Goal: Task Accomplishment & Management: Manage account settings

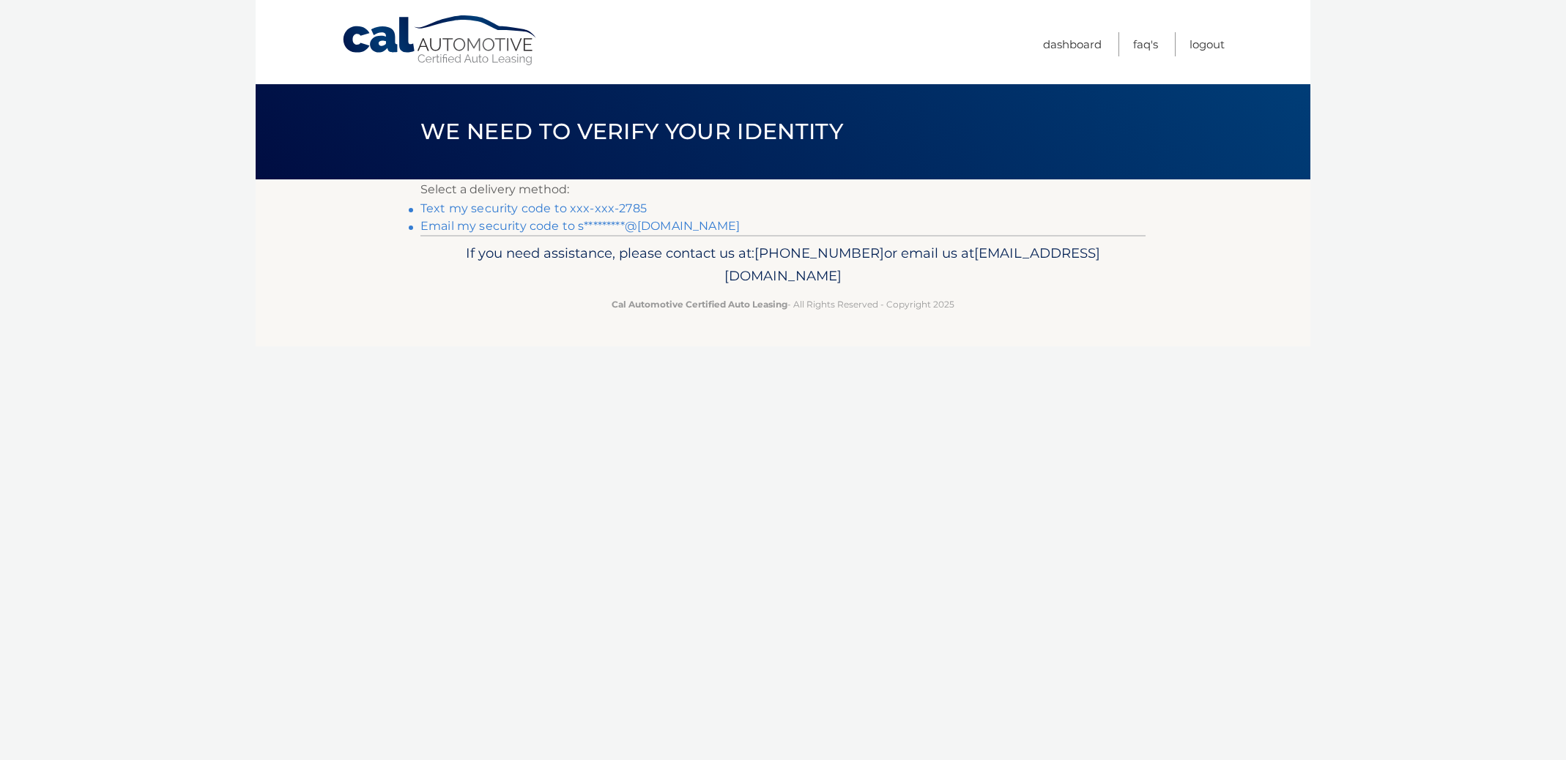
click at [562, 226] on link "Email my security code to s*********@aol.com" at bounding box center [580, 226] width 319 height 14
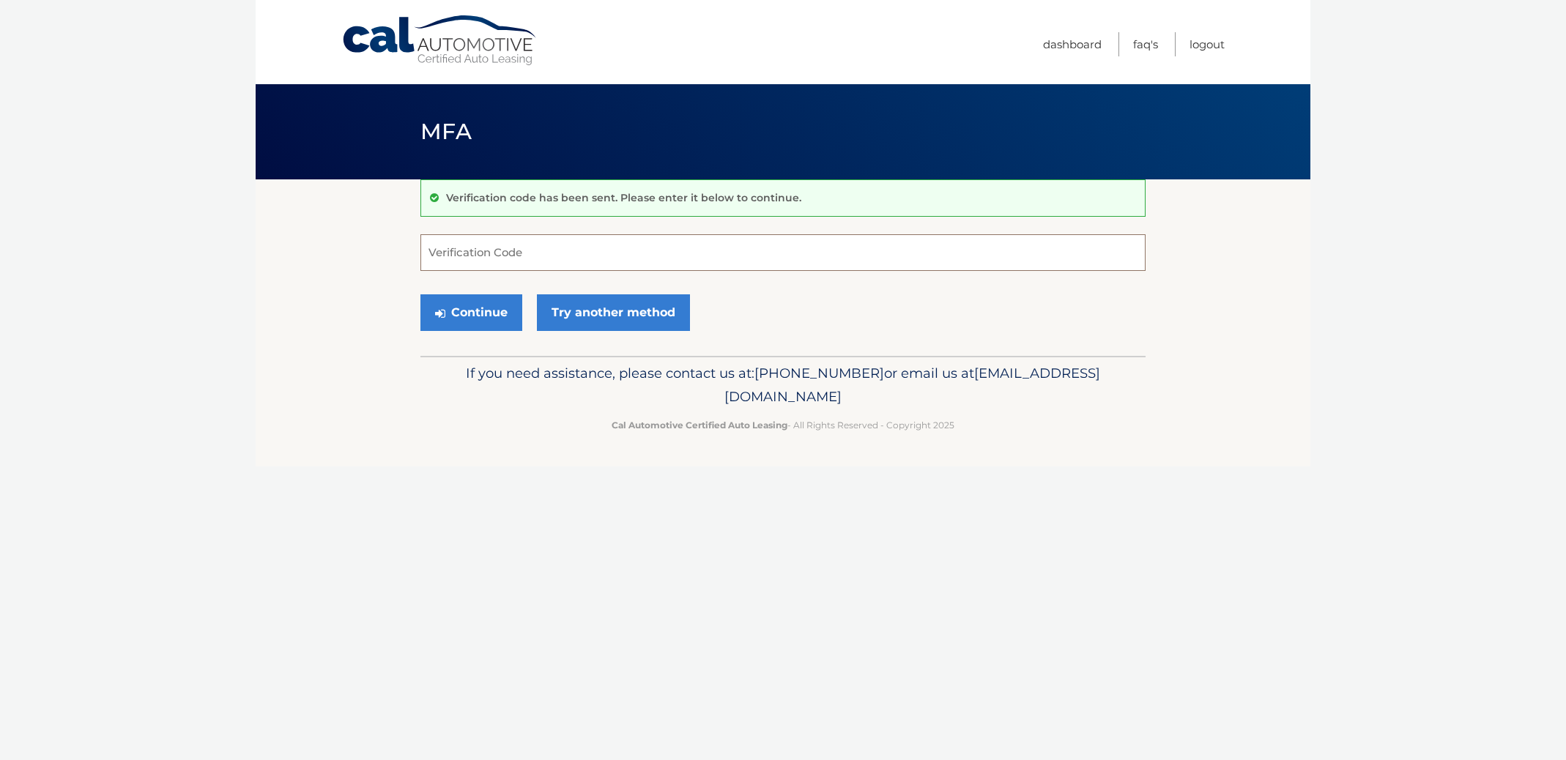
click at [553, 252] on input "Verification Code" at bounding box center [783, 252] width 725 height 37
type input "651054"
click at [485, 316] on button "Continue" at bounding box center [472, 313] width 102 height 37
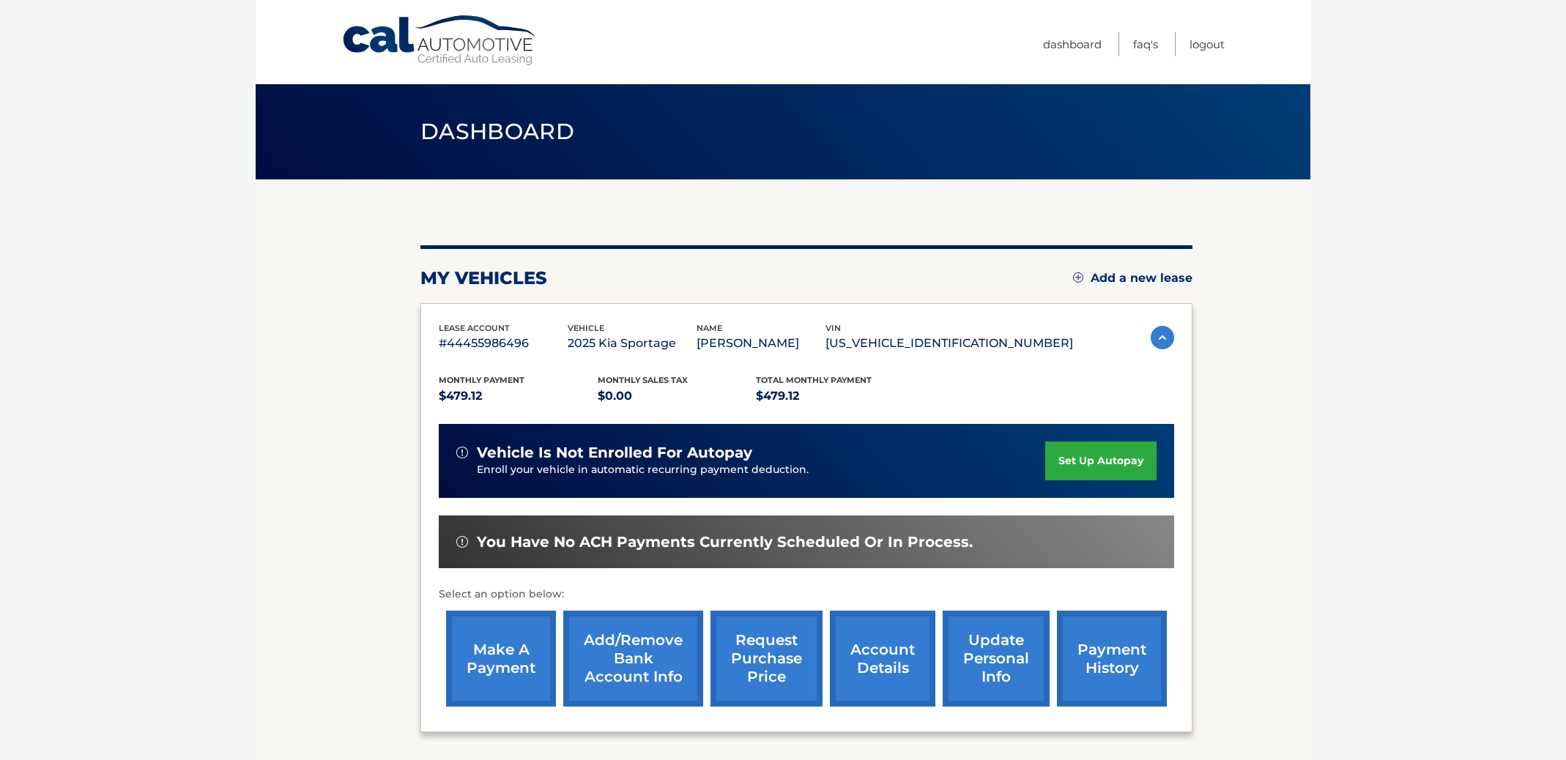
click at [1069, 456] on link "set up autopay" at bounding box center [1100, 461] width 111 height 39
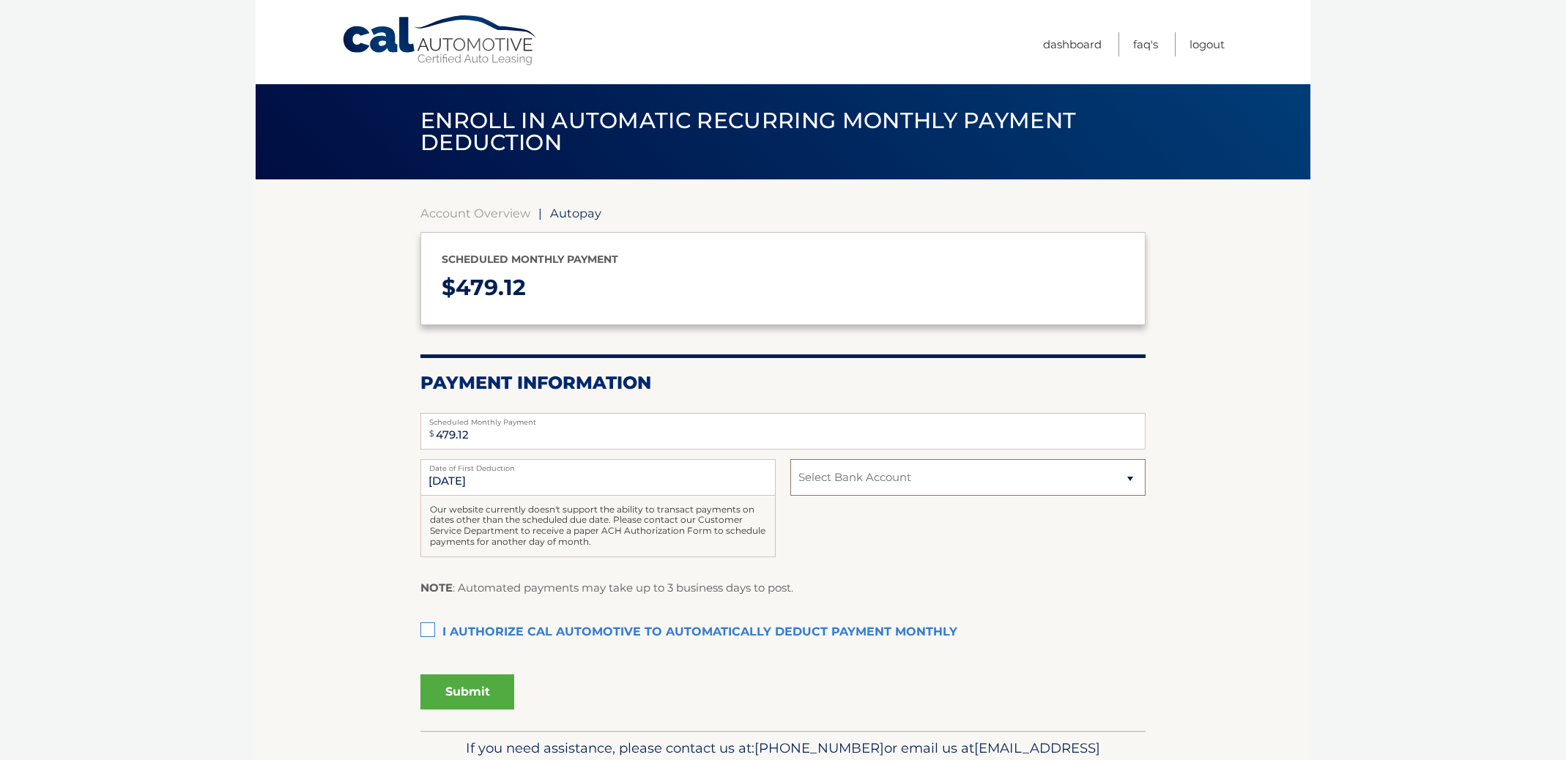
select select "ZWYzYmZmNzAtNDUwNi00OGI4LTk3N2QtNWFlNGM2MTk0ZjYx"
click at [429, 627] on label "I authorize cal automotive to automatically deduct payment monthly This checkbo…" at bounding box center [783, 632] width 725 height 29
click at [0, 0] on input "I authorize cal automotive to automatically deduct payment monthly This checkbo…" at bounding box center [0, 0] width 0 height 0
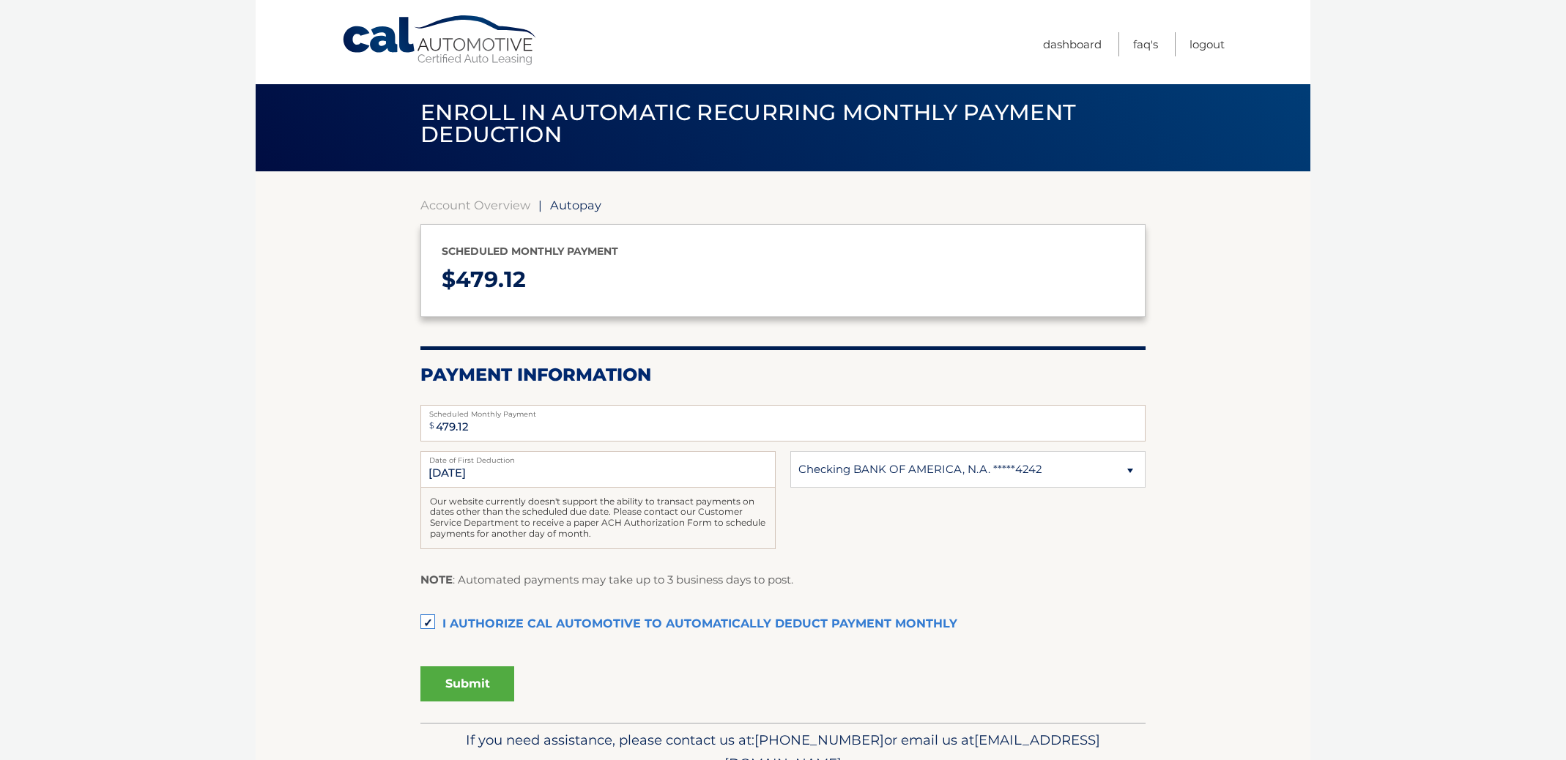
scroll to position [8, 0]
click at [462, 678] on button "Submit" at bounding box center [468, 684] width 94 height 35
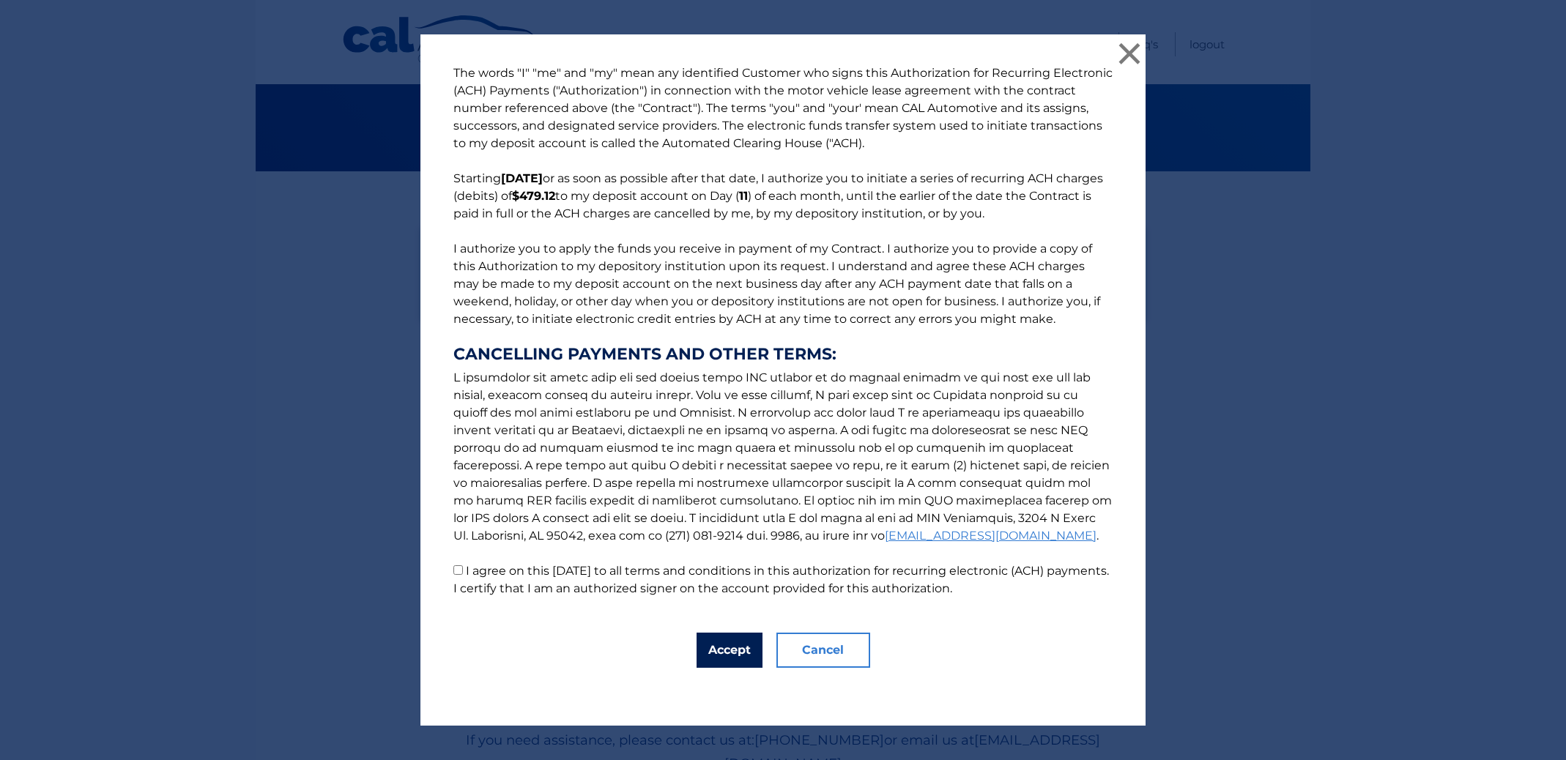
click at [716, 650] on button "Accept" at bounding box center [730, 650] width 66 height 35
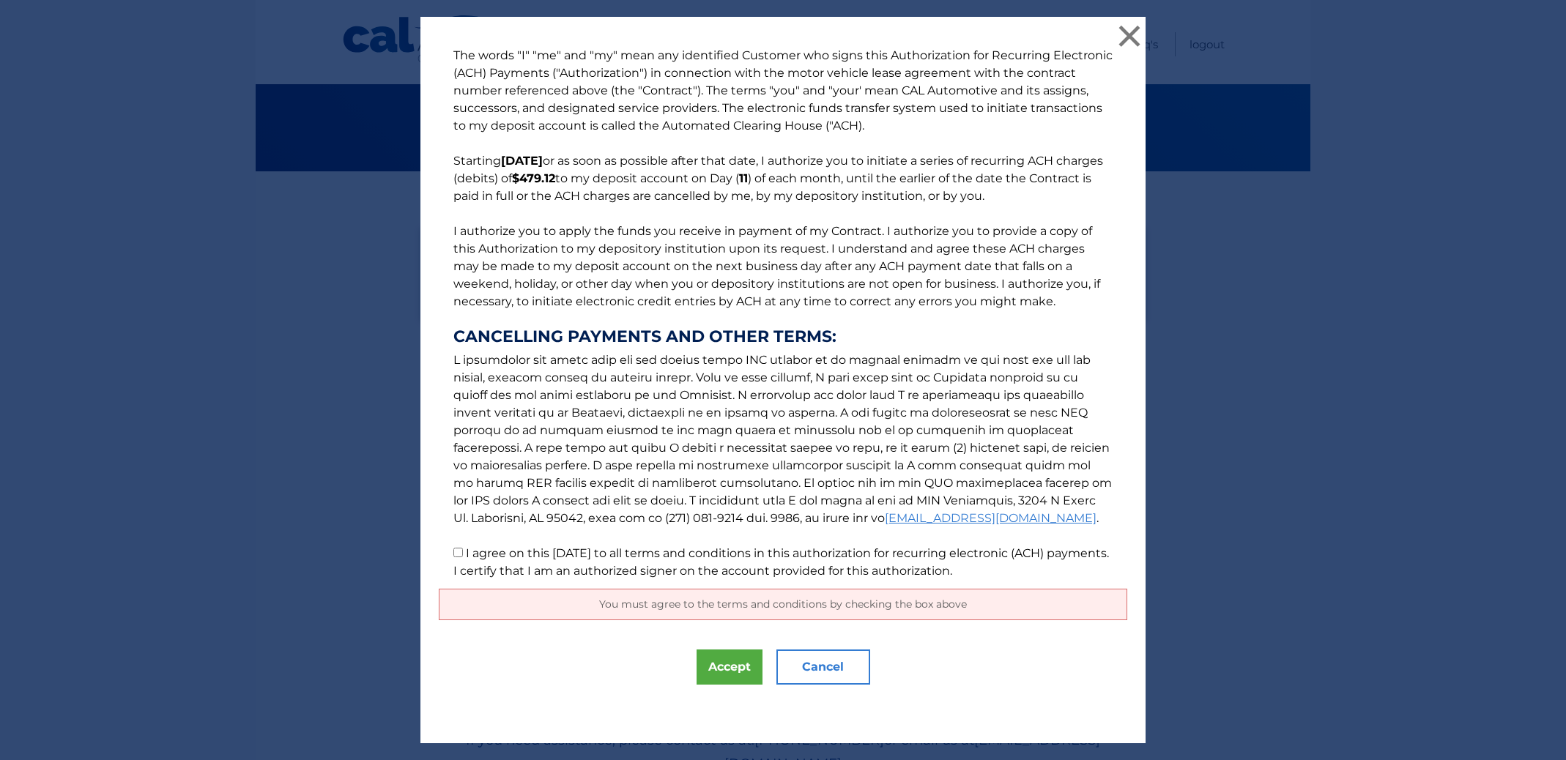
click at [460, 555] on input "I agree on this 10/04/2025 to all terms and conditions in this authorization fo…" at bounding box center [458, 553] width 10 height 10
checkbox input "true"
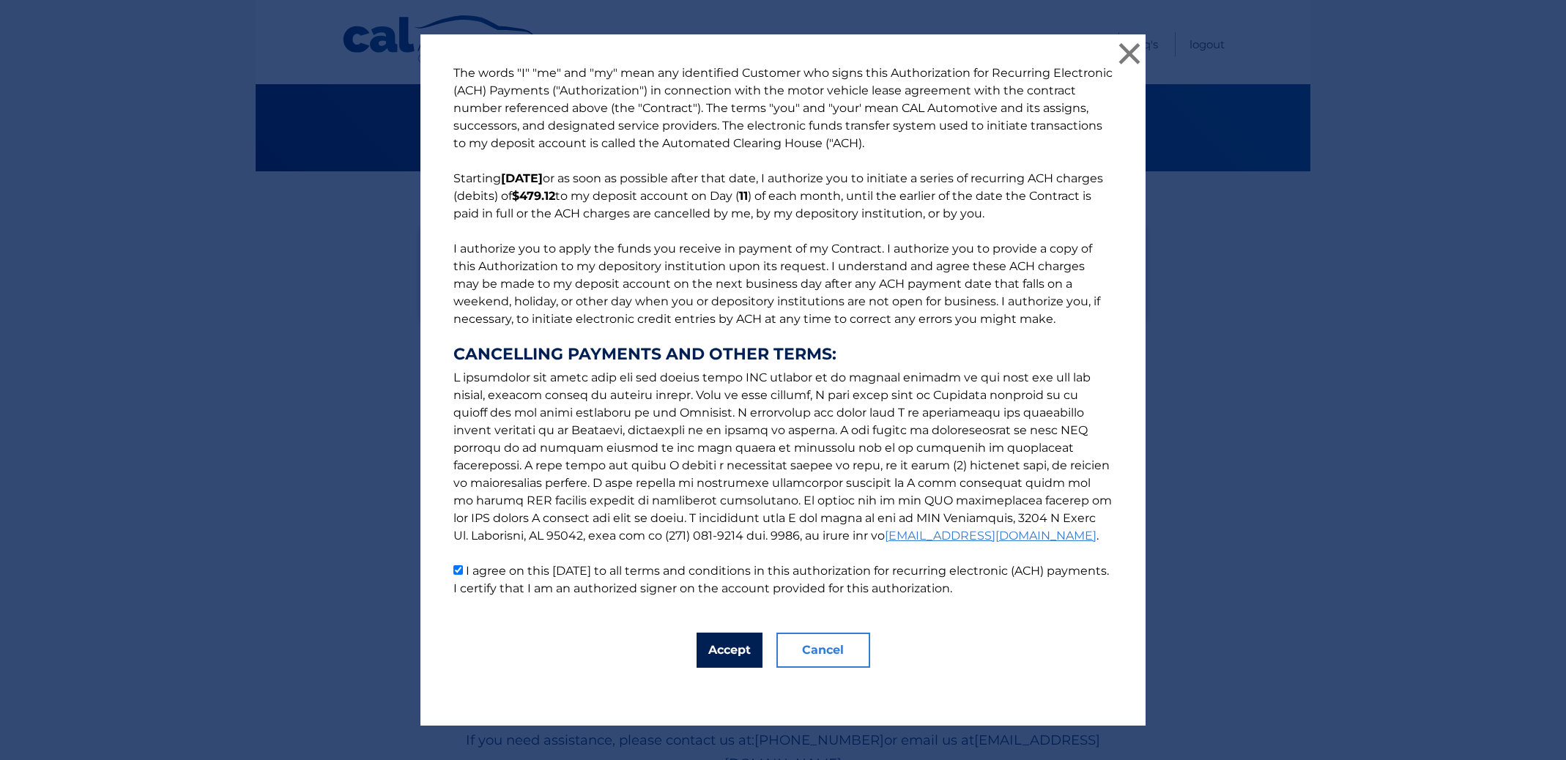
click at [723, 646] on button "Accept" at bounding box center [730, 650] width 66 height 35
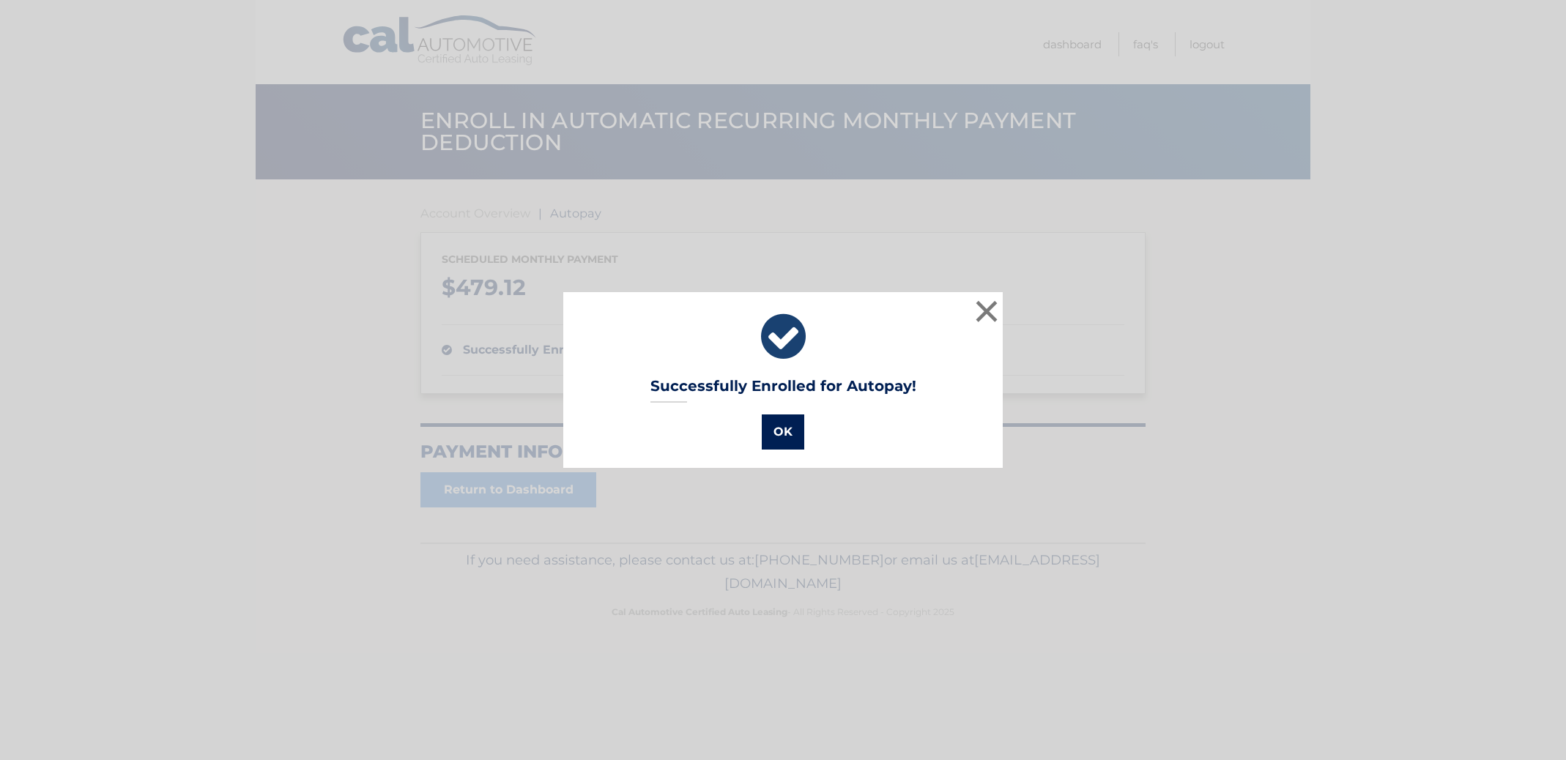
click at [785, 429] on button "OK" at bounding box center [783, 432] width 42 height 35
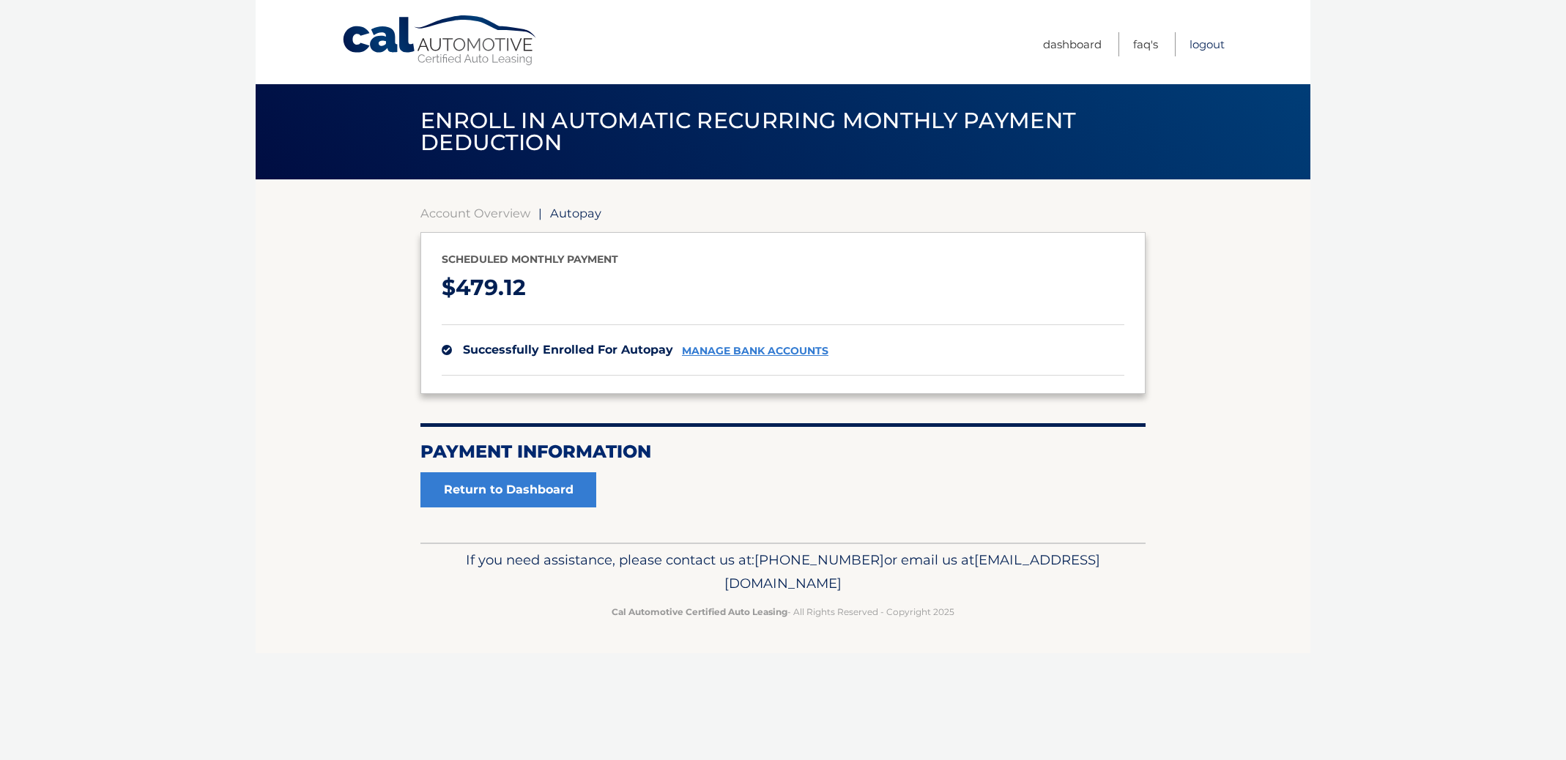
click at [1204, 42] on link "Logout" at bounding box center [1207, 44] width 35 height 24
